Goal: Transaction & Acquisition: Purchase product/service

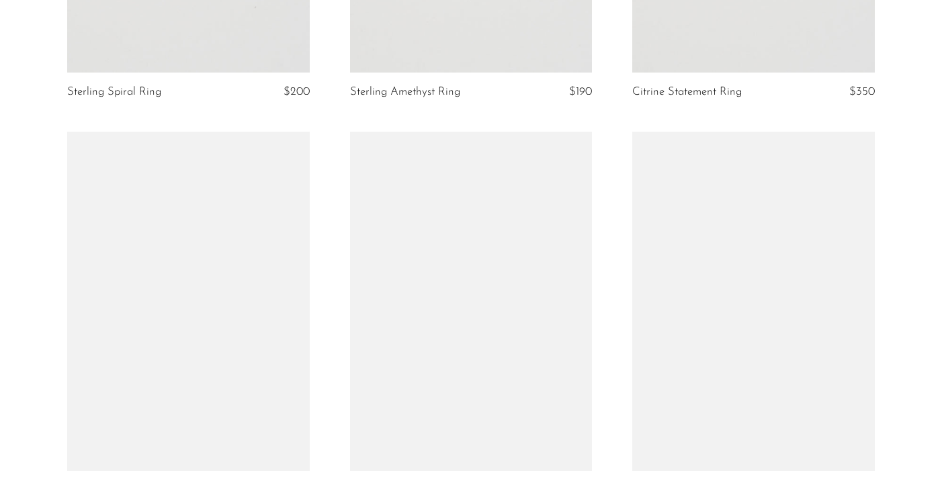
scroll to position [760, 0]
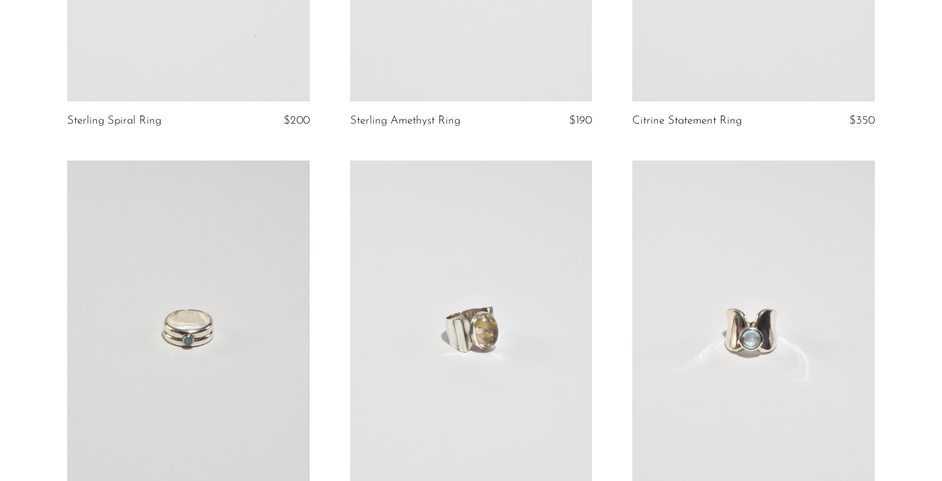
click at [740, 320] on link at bounding box center [753, 330] width 243 height 339
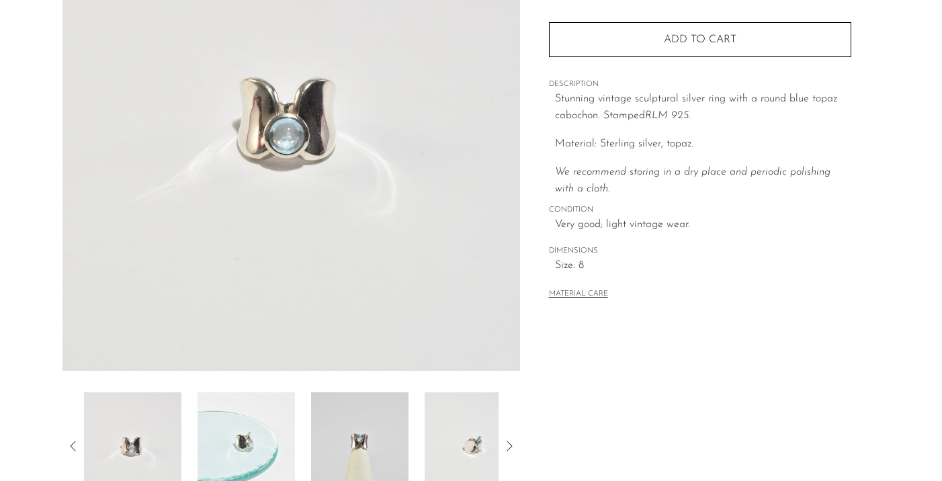
scroll to position [200, 0]
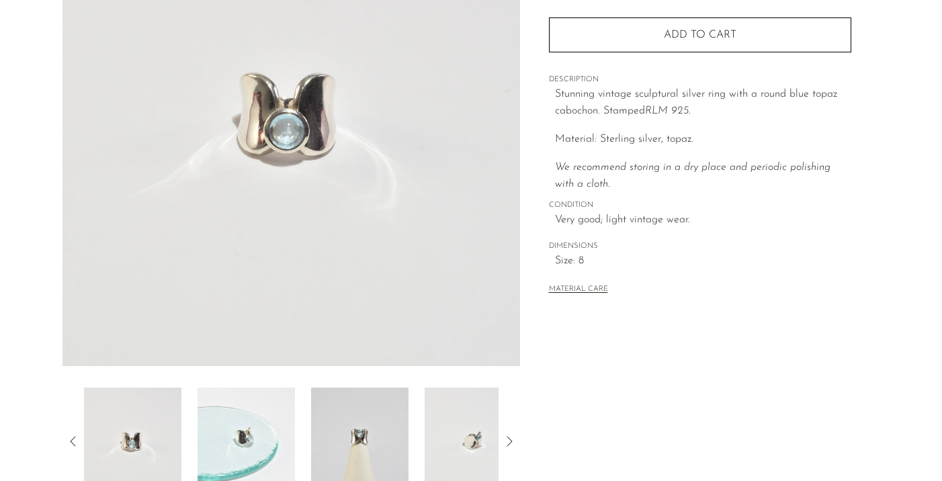
click at [267, 425] on img at bounding box center [245, 441] width 97 height 107
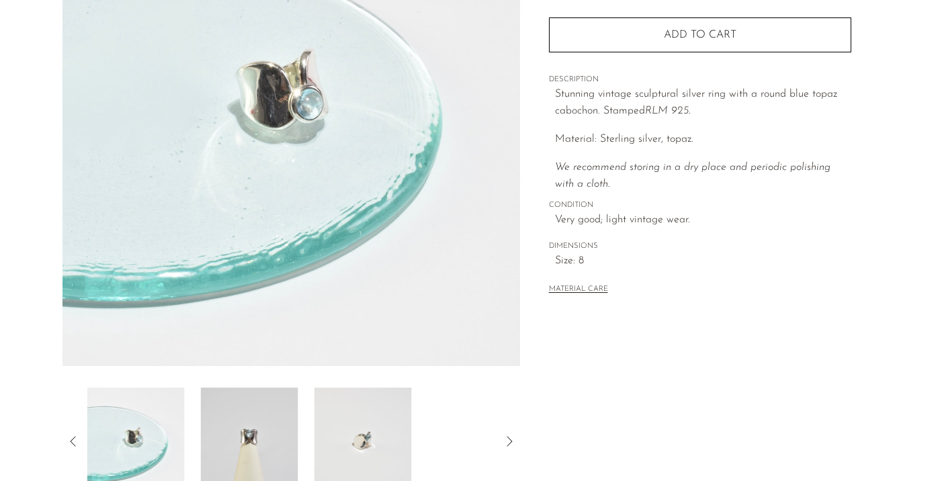
click at [267, 425] on img at bounding box center [249, 441] width 97 height 107
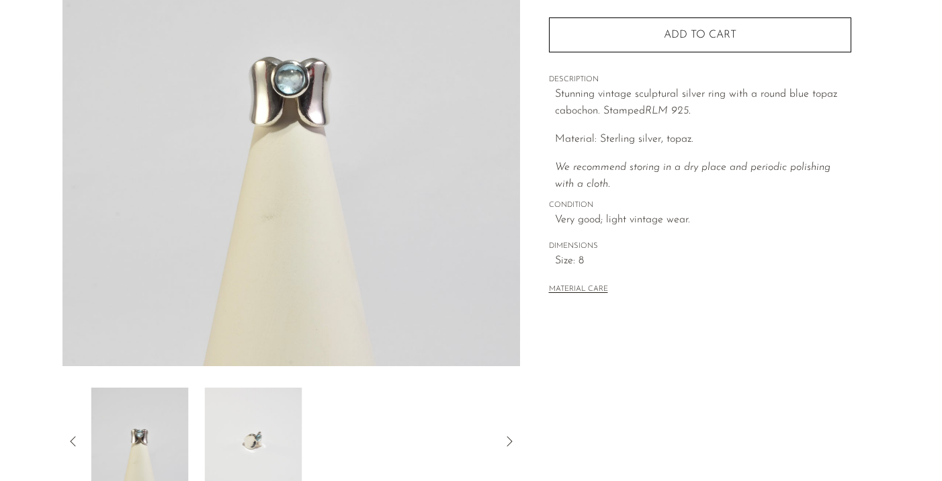
click at [267, 425] on img at bounding box center [253, 441] width 97 height 107
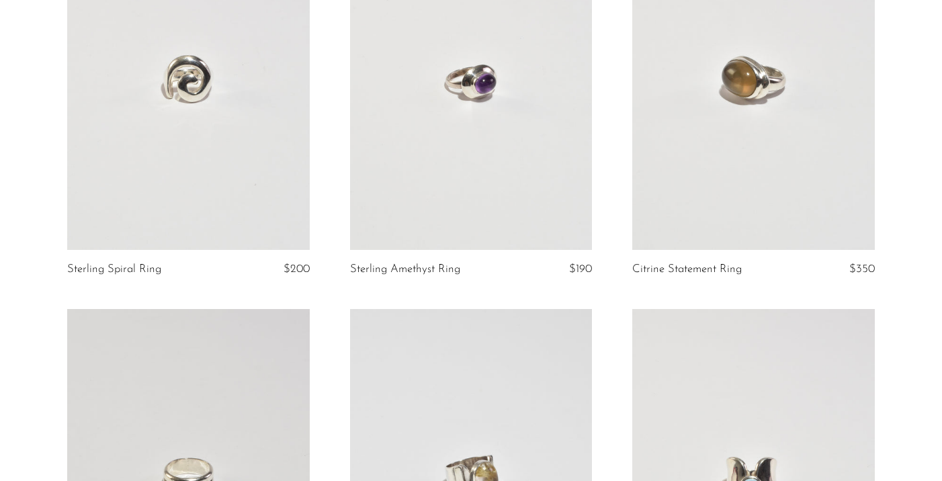
scroll to position [607, 0]
